Goal: Participate in discussion: Engage in conversation with other users on a specific topic

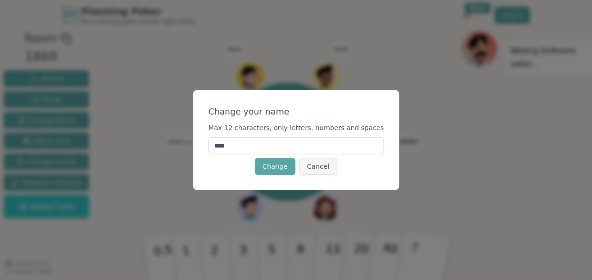
click at [290, 153] on input "****" at bounding box center [296, 145] width 176 height 17
type input "*"
type input "*****"
click at [293, 171] on button "Change" at bounding box center [275, 166] width 41 height 17
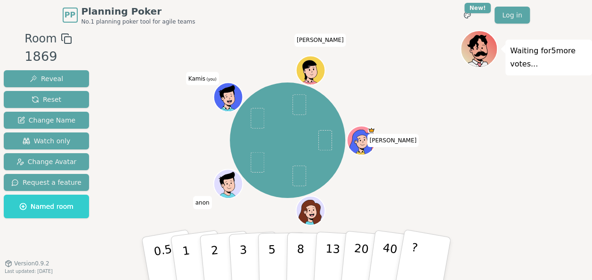
click at [229, 95] on icon at bounding box center [229, 97] width 28 height 4
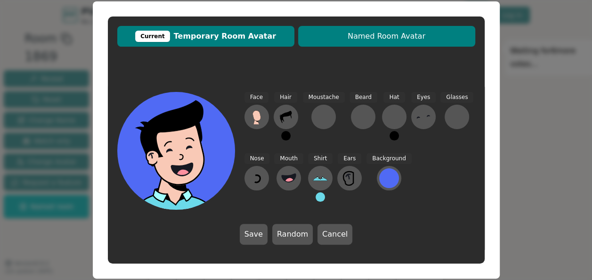
click at [371, 41] on span "Named Room Avatar" at bounding box center [387, 36] width 168 height 11
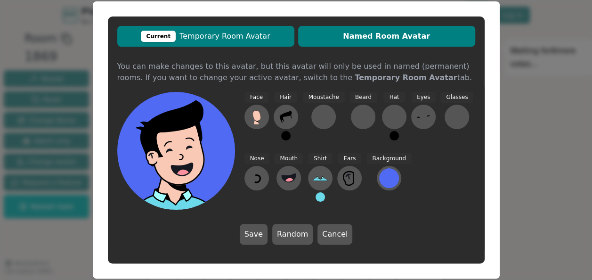
click at [279, 37] on span "Current Temporary Room Avatar" at bounding box center [206, 36] width 168 height 11
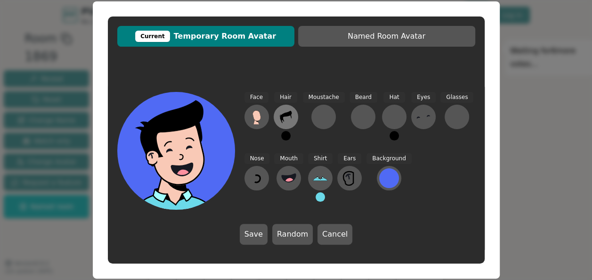
click at [282, 114] on icon at bounding box center [286, 117] width 12 height 12
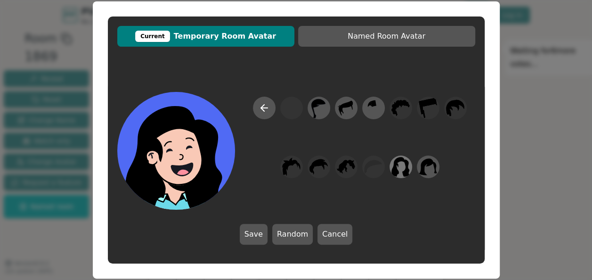
click at [398, 169] on icon at bounding box center [400, 166] width 18 height 21
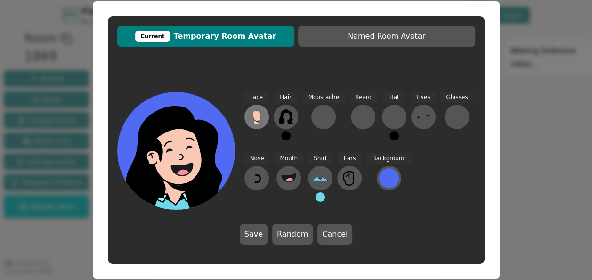
click at [259, 112] on icon at bounding box center [256, 115] width 8 height 11
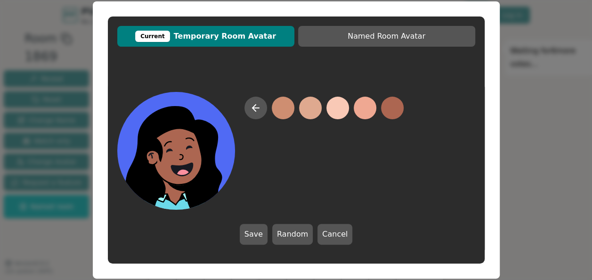
click at [388, 110] on button at bounding box center [392, 108] width 23 height 23
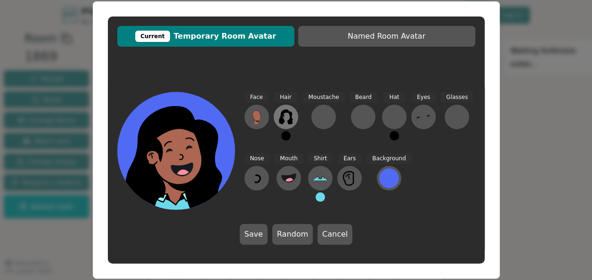
click at [287, 117] on icon at bounding box center [285, 116] width 15 height 15
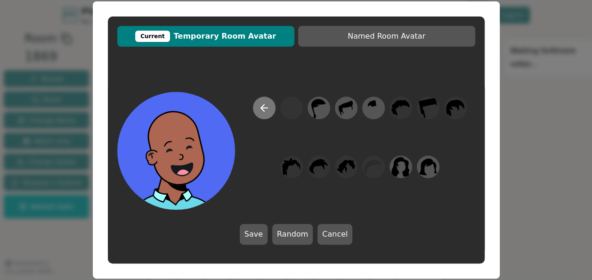
click at [274, 109] on button at bounding box center [264, 108] width 23 height 23
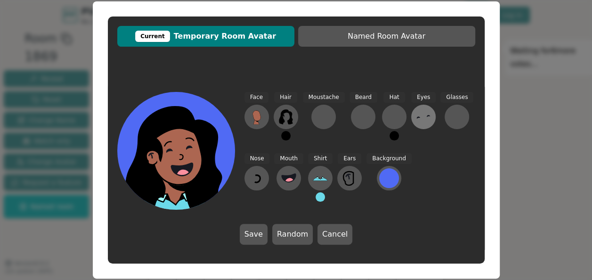
click at [418, 123] on icon at bounding box center [423, 116] width 15 height 15
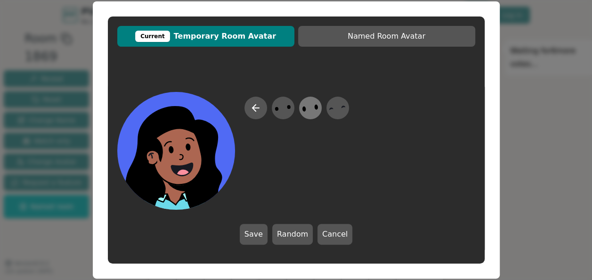
click at [308, 103] on icon at bounding box center [310, 108] width 18 height 21
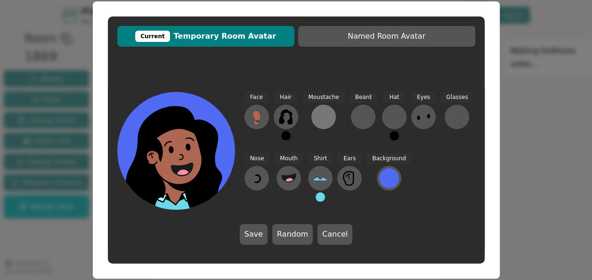
click at [332, 115] on button at bounding box center [323, 117] width 24 height 24
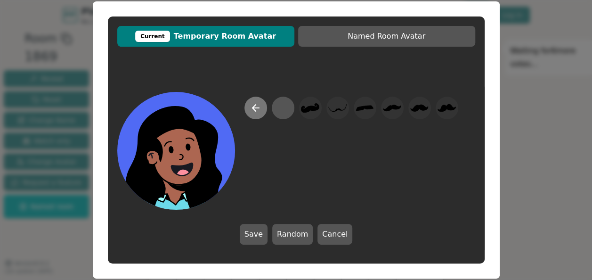
click at [262, 111] on button at bounding box center [255, 108] width 23 height 23
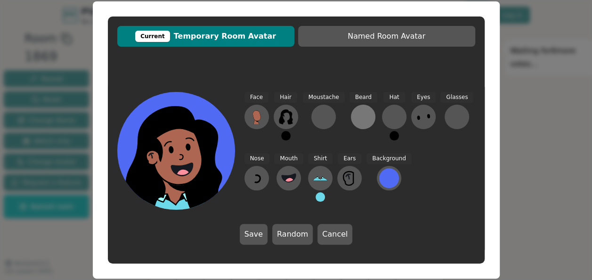
click at [356, 112] on div at bounding box center [363, 116] width 15 height 15
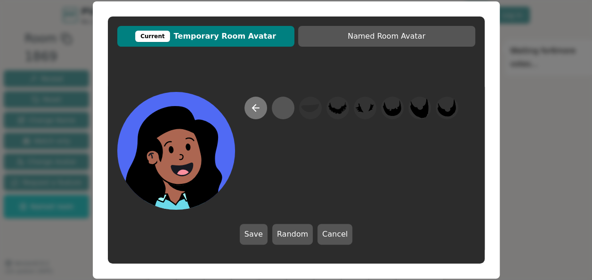
click at [259, 111] on icon at bounding box center [255, 107] width 11 height 11
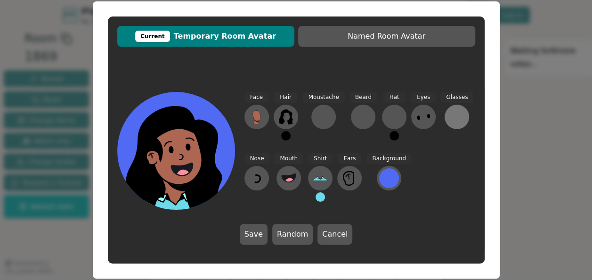
click at [455, 123] on div at bounding box center [456, 116] width 15 height 15
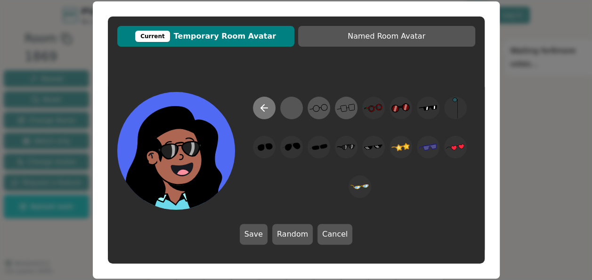
click at [254, 106] on button at bounding box center [264, 108] width 23 height 23
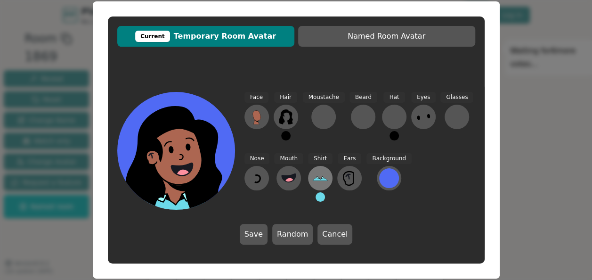
click at [323, 185] on icon at bounding box center [320, 178] width 15 height 15
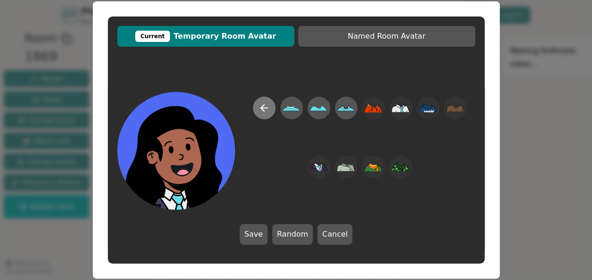
click at [268, 106] on icon at bounding box center [264, 107] width 11 height 11
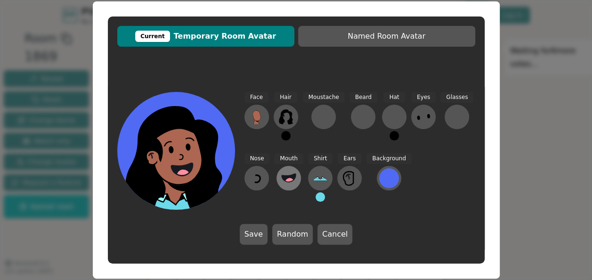
click at [278, 178] on button at bounding box center [289, 178] width 24 height 24
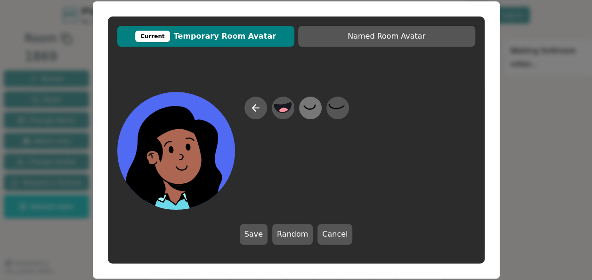
click at [320, 105] on div at bounding box center [310, 108] width 26 height 30
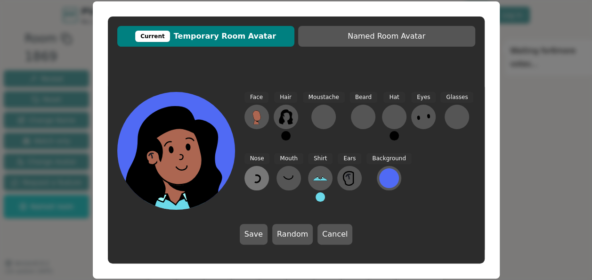
click at [264, 171] on button at bounding box center [256, 178] width 24 height 24
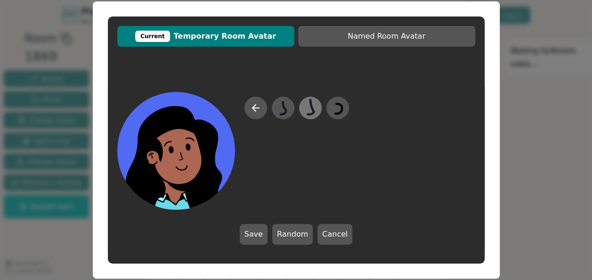
click at [314, 106] on icon at bounding box center [310, 108] width 18 height 21
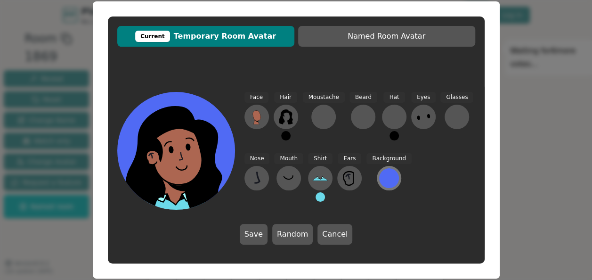
click at [386, 183] on div at bounding box center [389, 178] width 20 height 20
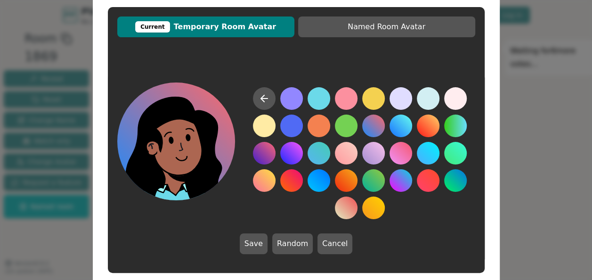
click at [369, 124] on button at bounding box center [373, 125] width 23 height 23
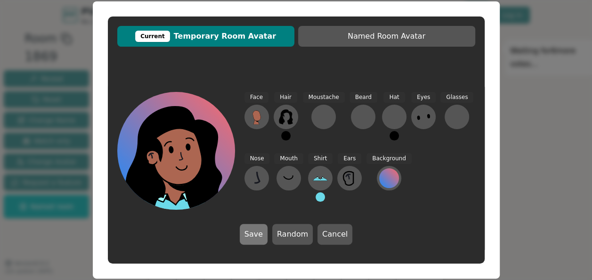
click at [257, 235] on button "Save" at bounding box center [254, 234] width 28 height 21
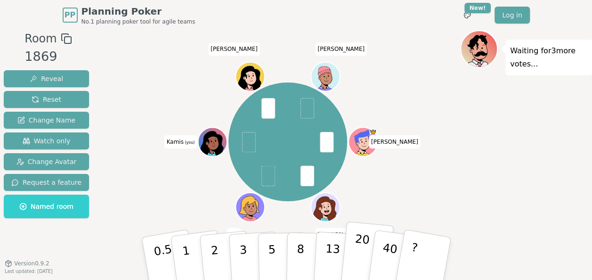
click at [354, 251] on p "20" at bounding box center [359, 258] width 19 height 52
drag, startPoint x: 354, startPoint y: 236, endPoint x: 408, endPoint y: 179, distance: 78.3
click at [408, 179] on div "Room 1869 Reveal Reset Change Name Watch only Change Avatar Request a feature N…" at bounding box center [296, 159] width 592 height 259
click at [360, 258] on p "20" at bounding box center [359, 258] width 19 height 52
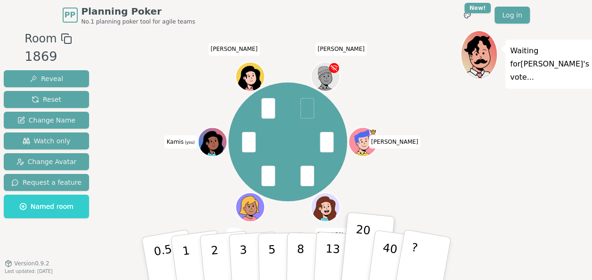
click at [455, 98] on div "[PERSON_NAME] [PERSON_NAME] Gui [PERSON_NAME] (you) [PERSON_NAME]" at bounding box center [287, 141] width 345 height 189
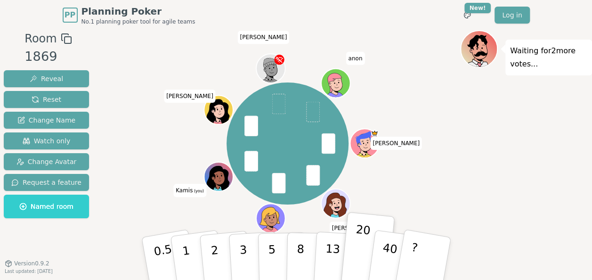
click at [465, 122] on div "Waiting for 2 more votes..." at bounding box center [526, 159] width 132 height 259
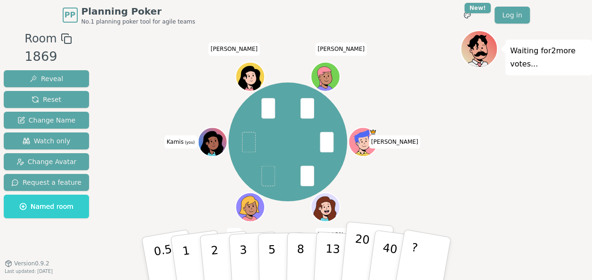
click at [353, 252] on p "20" at bounding box center [359, 258] width 19 height 52
click at [407, 204] on div "[PERSON_NAME] [PERSON_NAME] Gui [PERSON_NAME] (you) [PERSON_NAME]" at bounding box center [287, 141] width 345 height 189
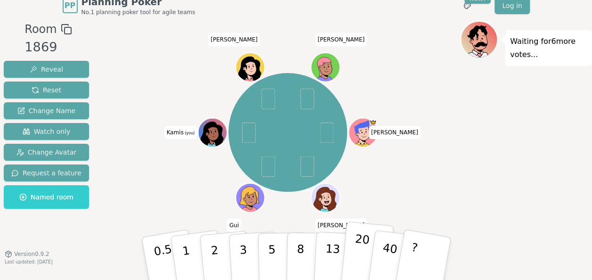
click at [361, 239] on p "20" at bounding box center [359, 258] width 19 height 52
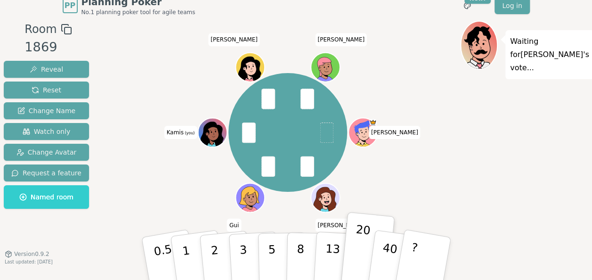
click at [365, 217] on div "Room 1869 Reveal Reset Change Name Watch only Change Avatar Request a feature N…" at bounding box center [296, 150] width 592 height 259
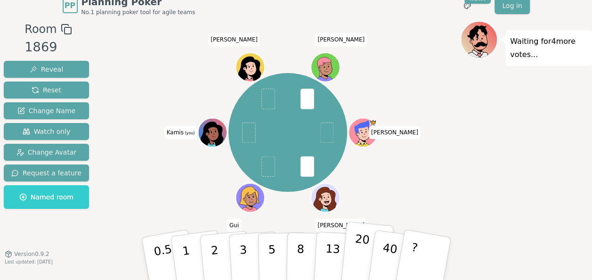
click at [360, 265] on p "20" at bounding box center [359, 258] width 19 height 52
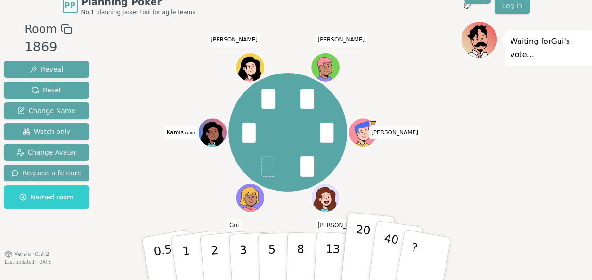
click at [385, 244] on p "40" at bounding box center [388, 258] width 21 height 52
click at [423, 194] on div "[PERSON_NAME] [PERSON_NAME] Gui [PERSON_NAME] (you) [PERSON_NAME]" at bounding box center [287, 132] width 345 height 189
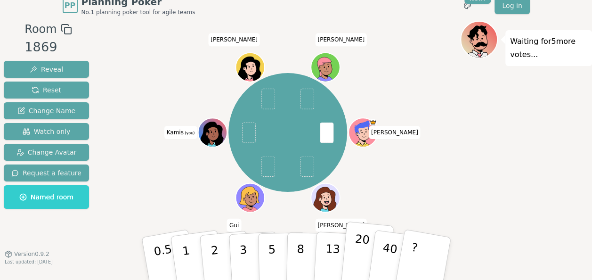
click at [354, 258] on p "20" at bounding box center [359, 258] width 19 height 52
click at [400, 195] on div "[PERSON_NAME] [PERSON_NAME] Gui [PERSON_NAME] (you) [PERSON_NAME]" at bounding box center [287, 132] width 345 height 189
click at [335, 249] on p "13" at bounding box center [331, 258] width 17 height 52
click at [350, 241] on button "20" at bounding box center [367, 258] width 54 height 75
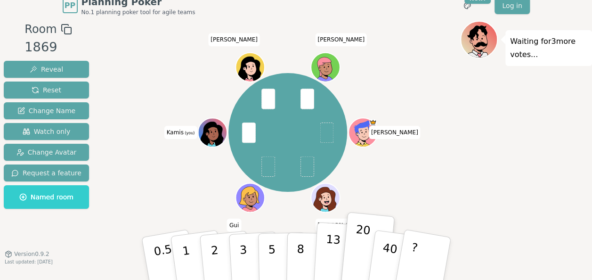
click at [327, 248] on p "13" at bounding box center [331, 258] width 17 height 52
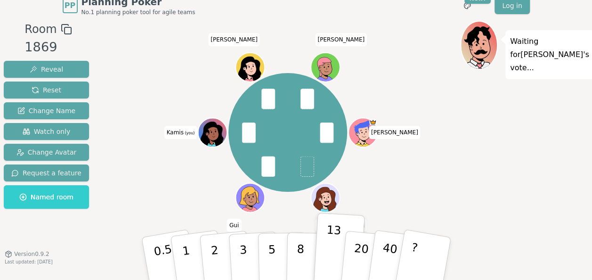
click at [207, 130] on icon at bounding box center [213, 130] width 23 height 3
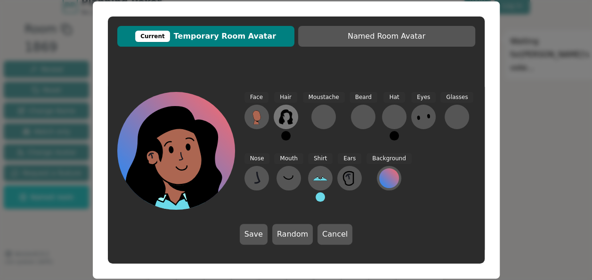
click at [296, 117] on button at bounding box center [286, 117] width 24 height 24
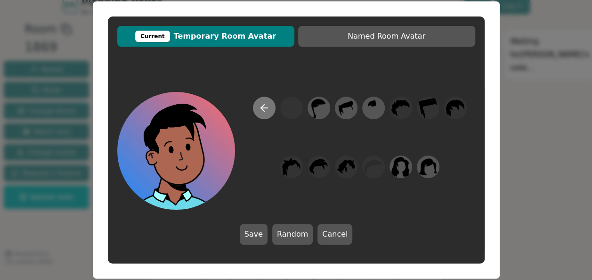
click at [263, 102] on button at bounding box center [264, 108] width 23 height 23
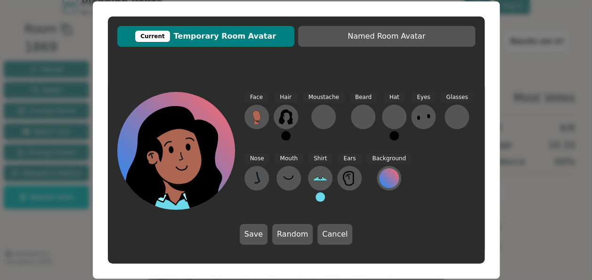
click at [285, 134] on button at bounding box center [285, 135] width 9 height 9
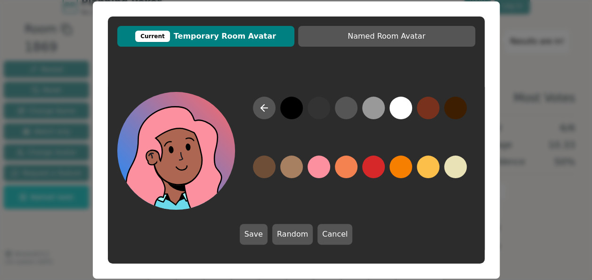
click at [319, 172] on button at bounding box center [319, 166] width 23 height 23
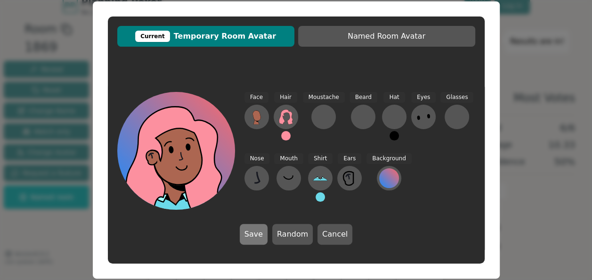
click at [259, 230] on button "Save" at bounding box center [254, 234] width 28 height 21
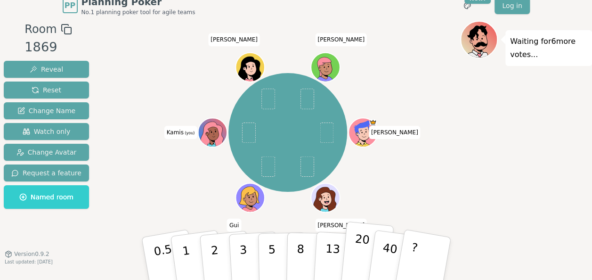
click at [352, 250] on button "20" at bounding box center [367, 258] width 54 height 75
click at [330, 255] on p "13" at bounding box center [331, 258] width 17 height 52
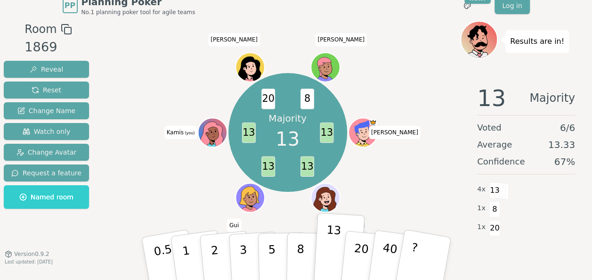
click at [402, 174] on div "Majority 13 13 13 13 13 20 8 [PERSON_NAME] [PERSON_NAME] Gui [PERSON_NAME] (you…" at bounding box center [287, 132] width 345 height 189
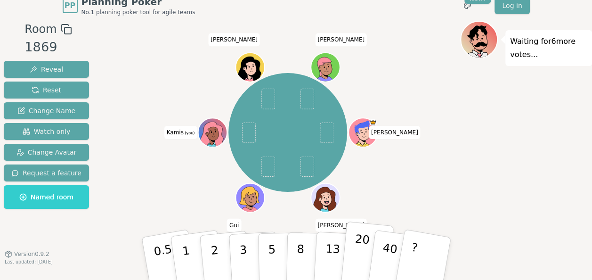
click at [355, 243] on p "20" at bounding box center [359, 258] width 19 height 52
